Goal: Information Seeking & Learning: Compare options

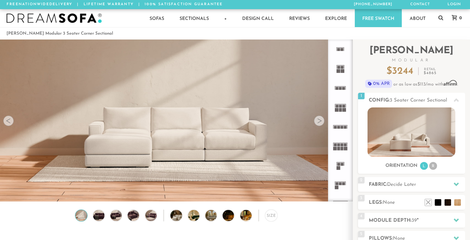
scroll to position [7168, 470]
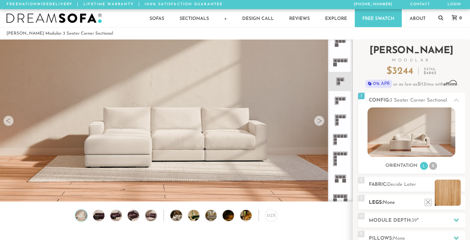
click at [457, 201] on li at bounding box center [447, 192] width 26 height 26
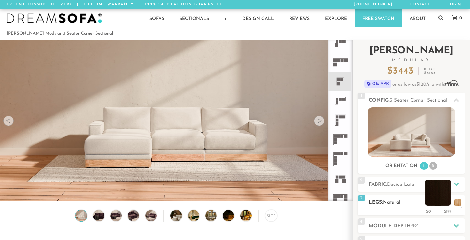
click at [447, 201] on li at bounding box center [438, 192] width 26 height 26
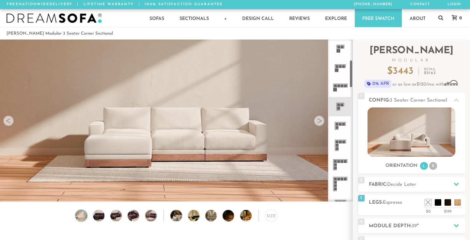
scroll to position [117, 0]
click at [337, 144] on rect at bounding box center [336, 145] width 3 height 3
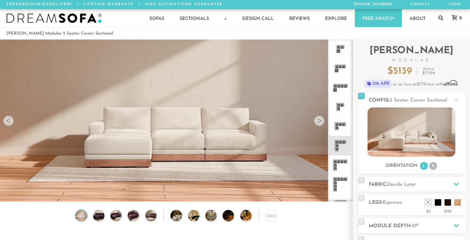
click at [83, 217] on img at bounding box center [81, 215] width 14 height 11
click at [338, 160] on icon at bounding box center [339, 164] width 19 height 19
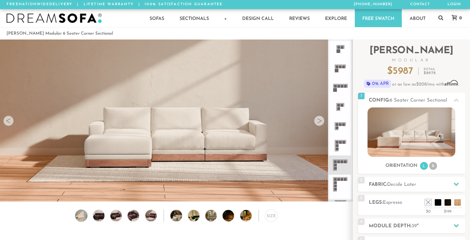
click at [337, 140] on rect at bounding box center [340, 140] width 11 height 0
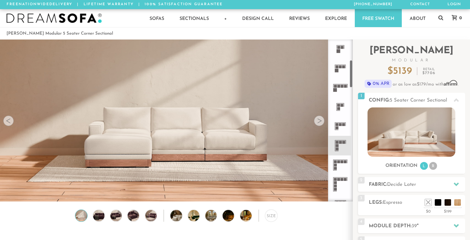
click at [338, 93] on icon at bounding box center [339, 87] width 19 height 19
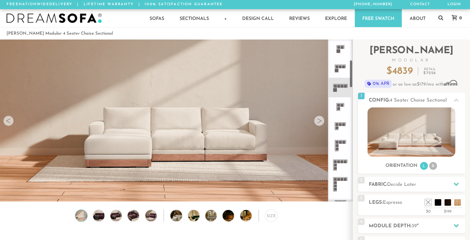
click at [342, 71] on icon at bounding box center [339, 67] width 19 height 19
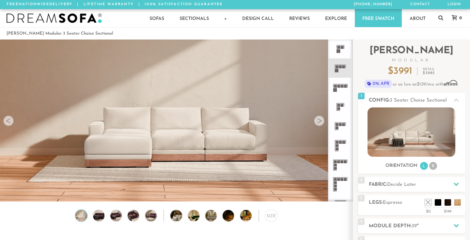
click at [336, 132] on icon at bounding box center [339, 125] width 19 height 19
